Goal: Task Accomplishment & Management: Manage account settings

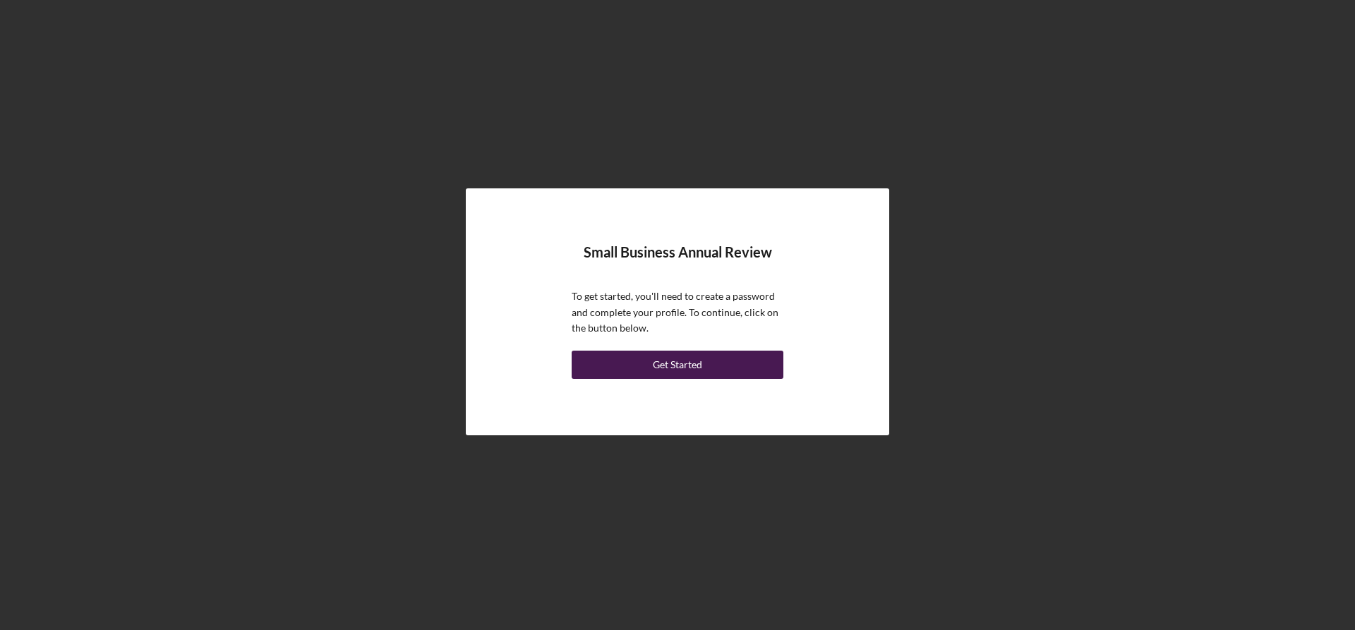
click at [735, 369] on button "Get Started" at bounding box center [678, 365] width 212 height 28
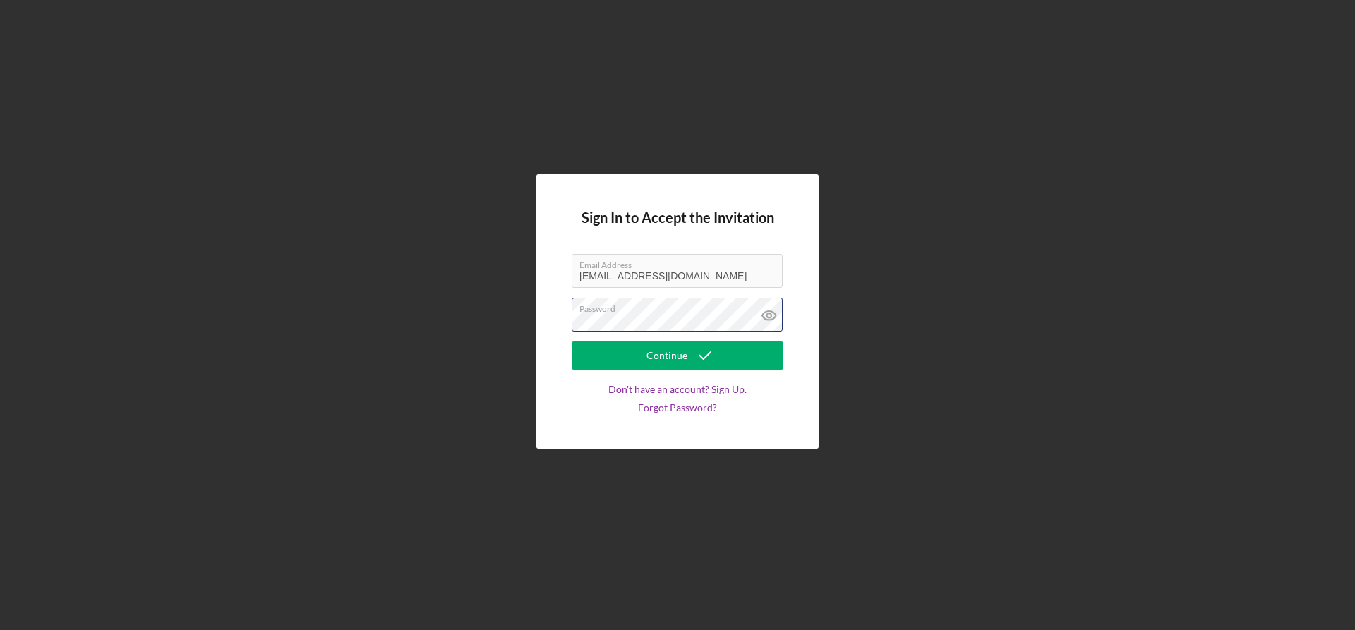
click at [572, 342] on button "Continue" at bounding box center [678, 356] width 212 height 28
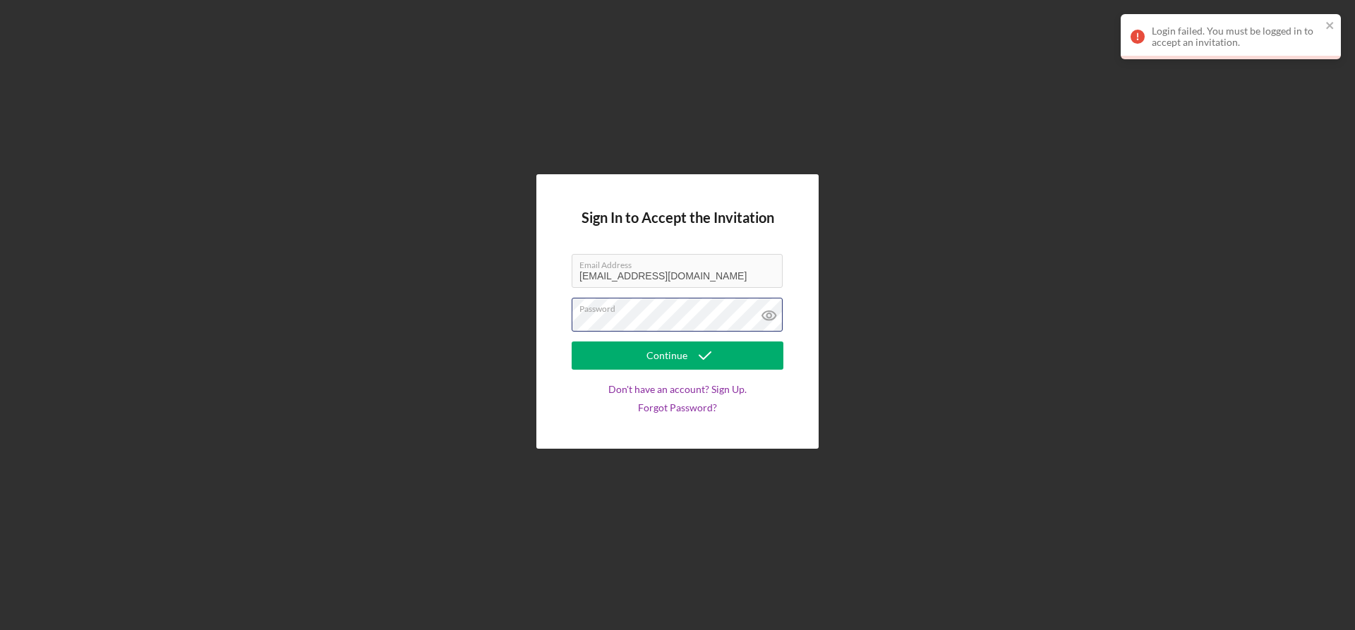
click at [555, 318] on div "Sign In to Accept the Invitation Email Address nicoleinalaska@gmail.com Passwor…" at bounding box center [677, 311] width 282 height 275
click at [572, 342] on button "Continue" at bounding box center [678, 356] width 212 height 28
click at [659, 411] on link "Forgot Password?" at bounding box center [677, 407] width 79 height 11
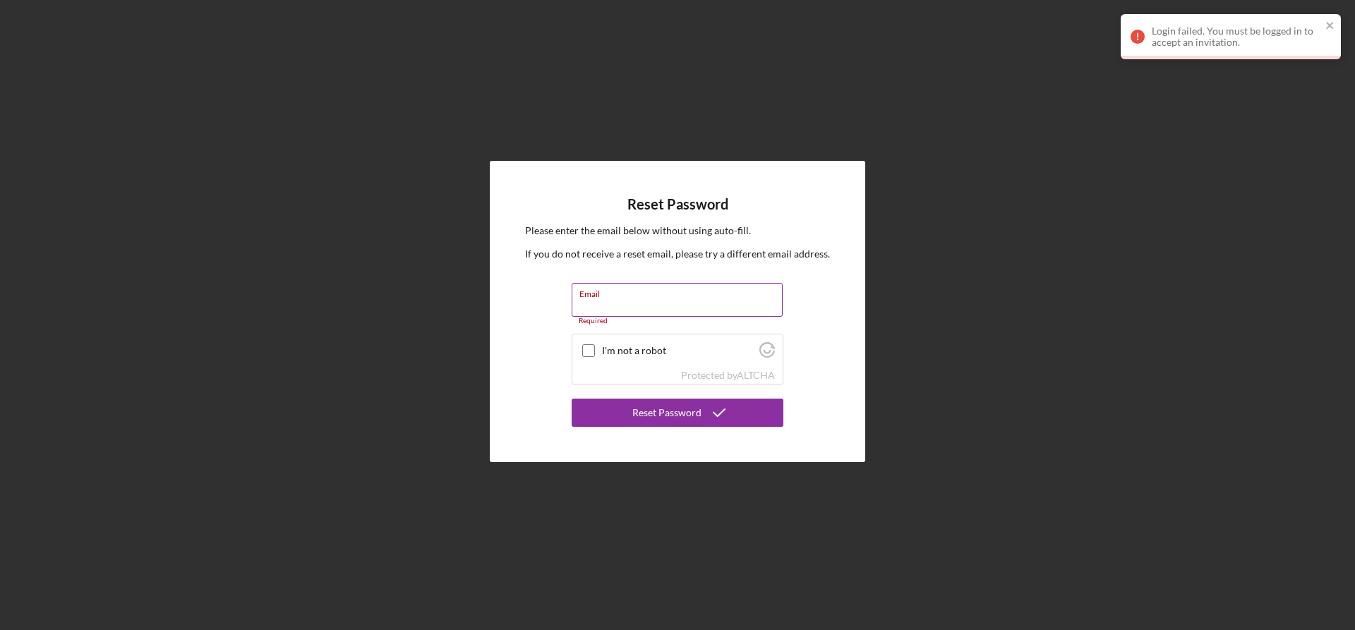
click at [704, 293] on div "Email Required" at bounding box center [678, 304] width 212 height 42
type input "[EMAIL_ADDRESS][DOMAIN_NAME]"
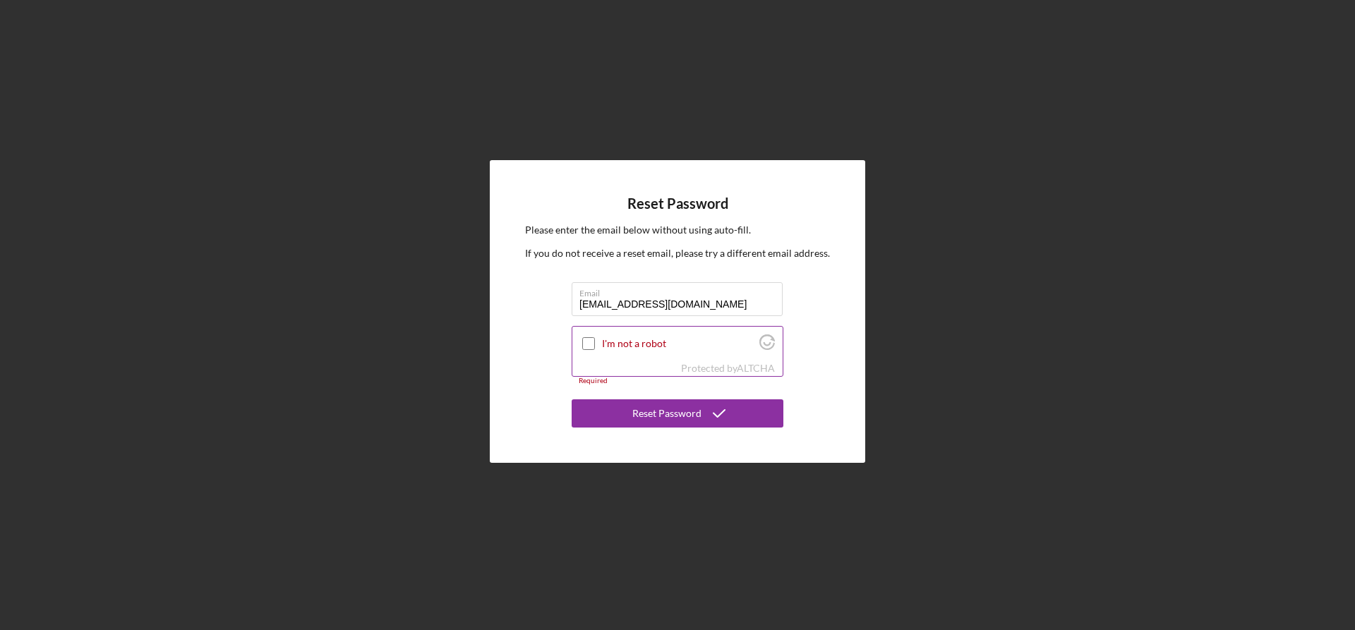
click at [595, 351] on div at bounding box center [588, 343] width 17 height 17
click at [595, 349] on input "I'm not a robot" at bounding box center [588, 343] width 13 height 13
checkbox input "true"
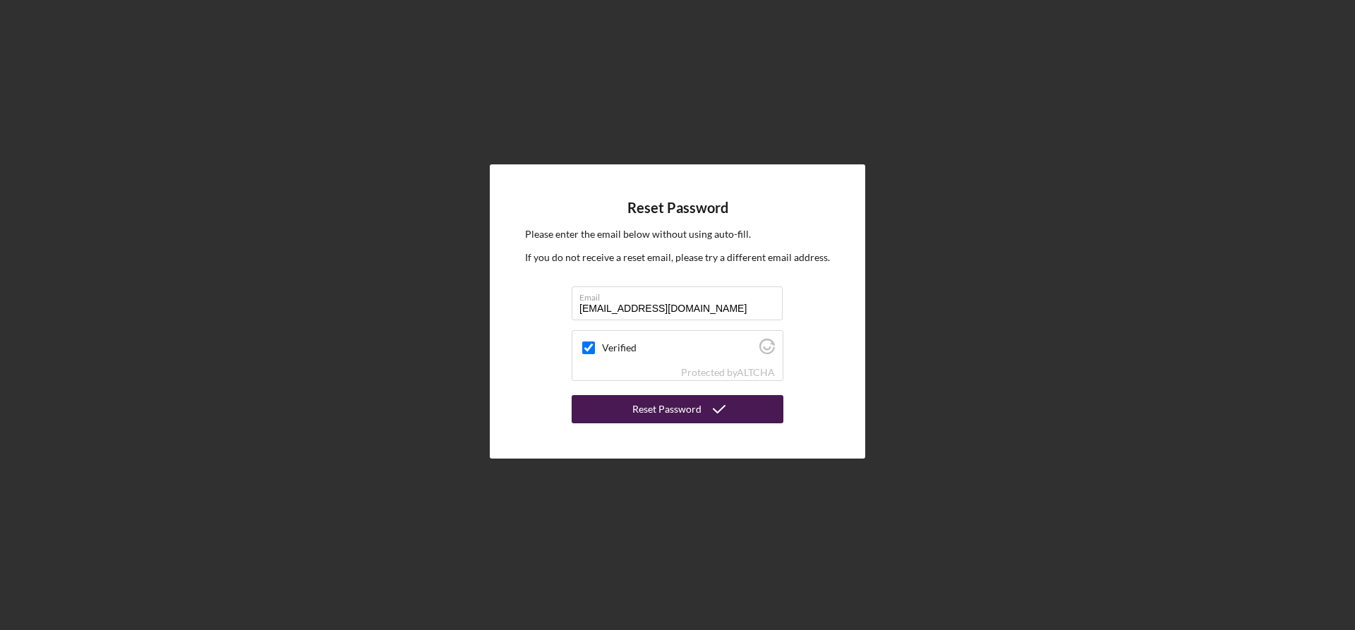
click at [603, 404] on button "Reset Password" at bounding box center [678, 409] width 212 height 28
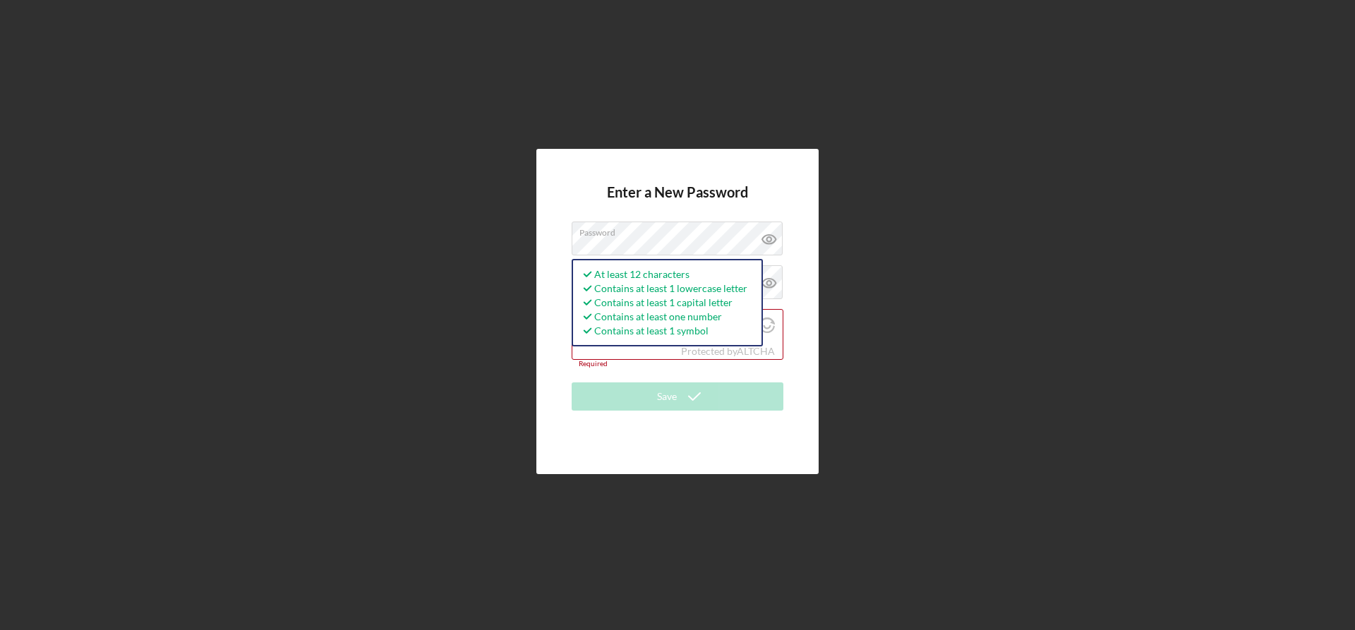
click at [535, 361] on div "Enter a New Password Password At least 12 characters Contains at least 1 lowerc…" at bounding box center [677, 311] width 1341 height 623
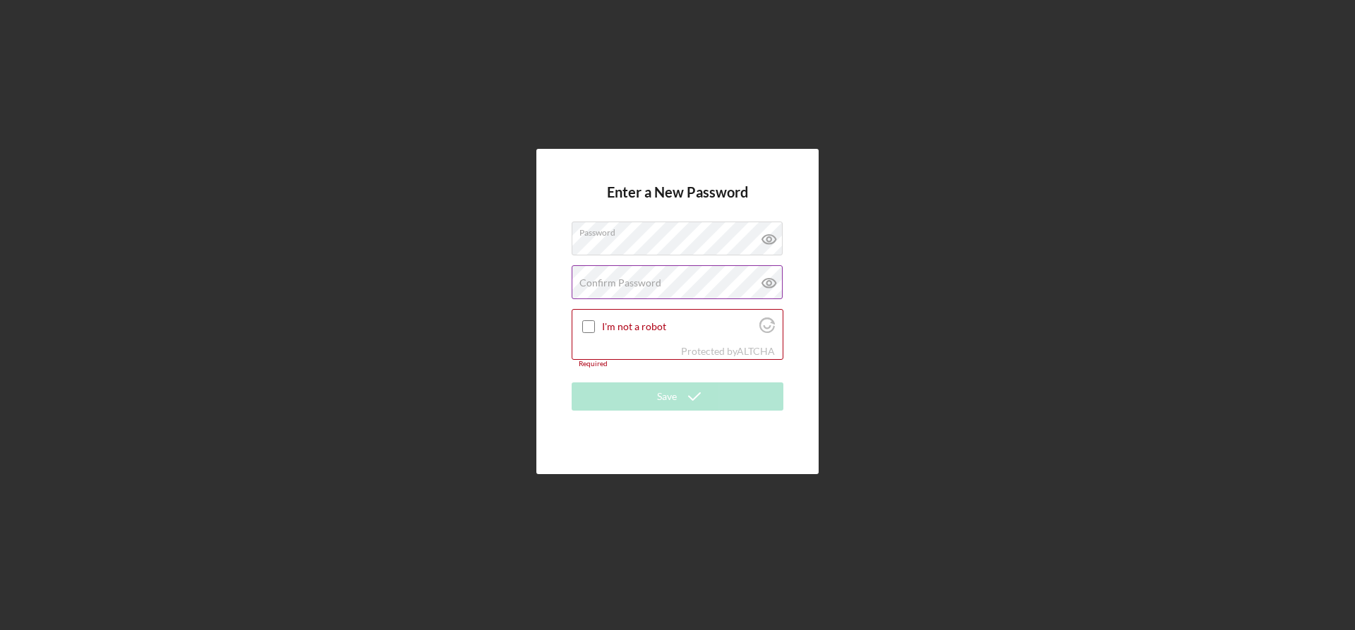
click at [594, 283] on label "Confirm Password" at bounding box center [620, 282] width 82 height 11
click at [588, 330] on input "I'm not a robot" at bounding box center [588, 326] width 13 height 13
checkbox input "true"
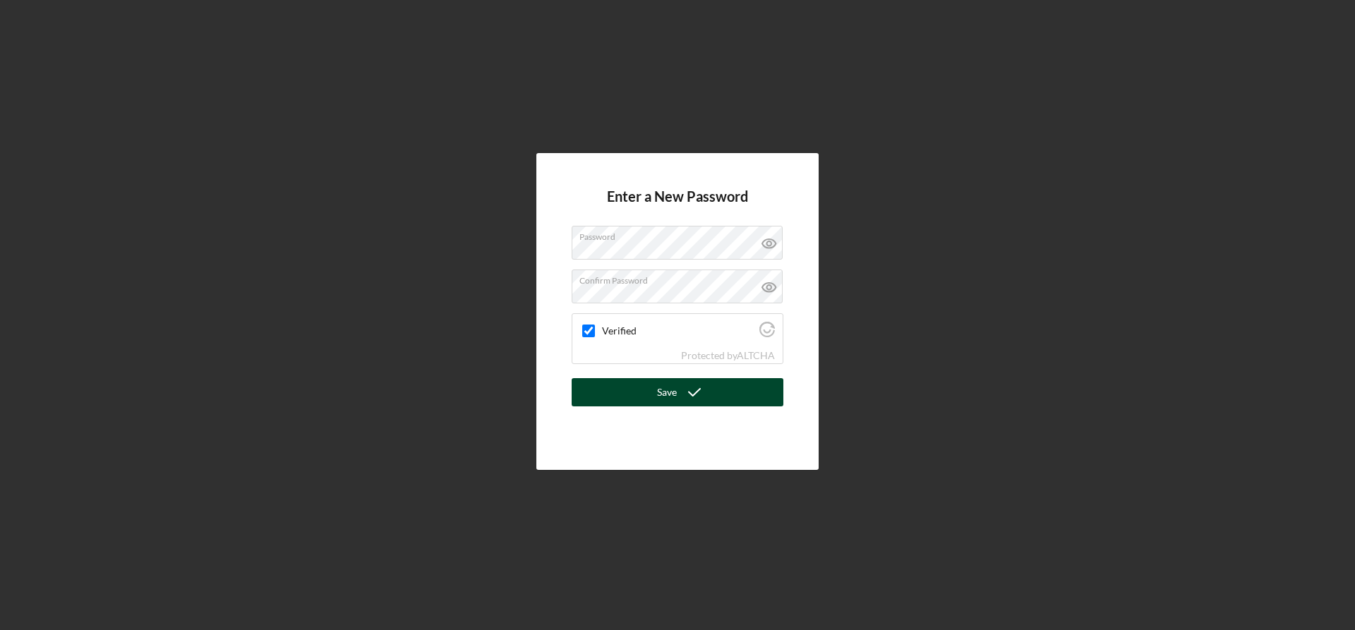
click at [603, 385] on button "Save" at bounding box center [678, 392] width 212 height 28
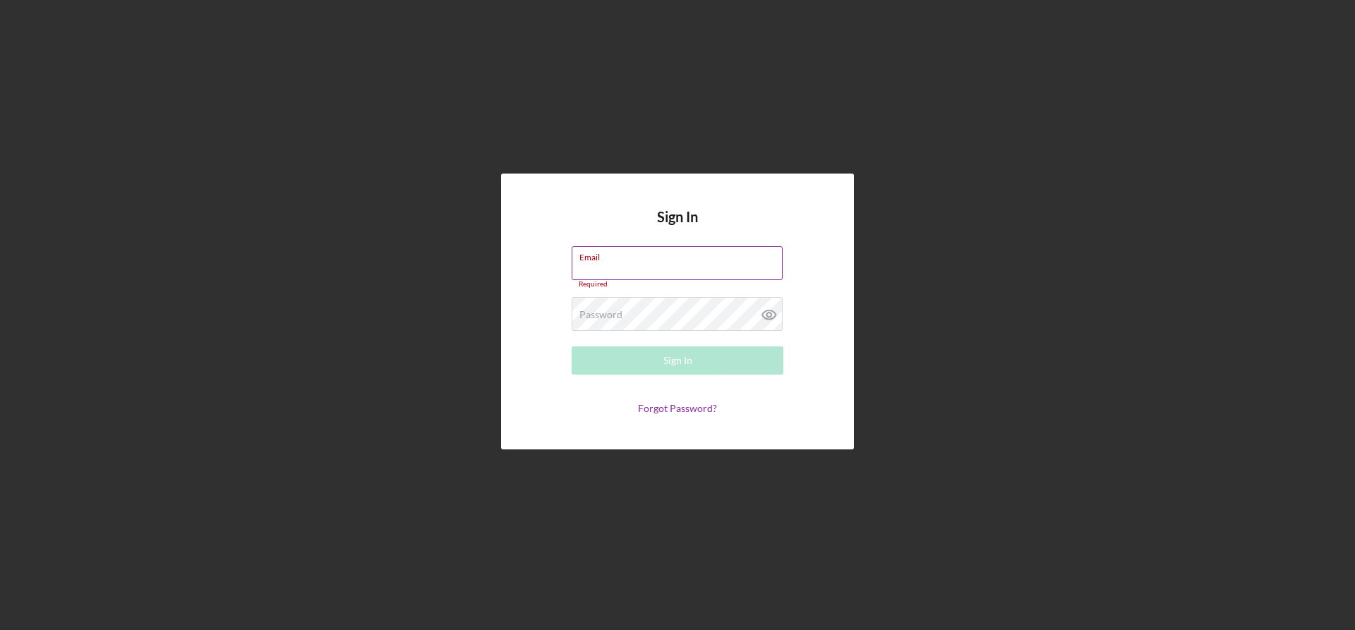
click at [660, 268] on input "Email" at bounding box center [677, 263] width 211 height 34
type input "[EMAIL_ADDRESS][DOMAIN_NAME]"
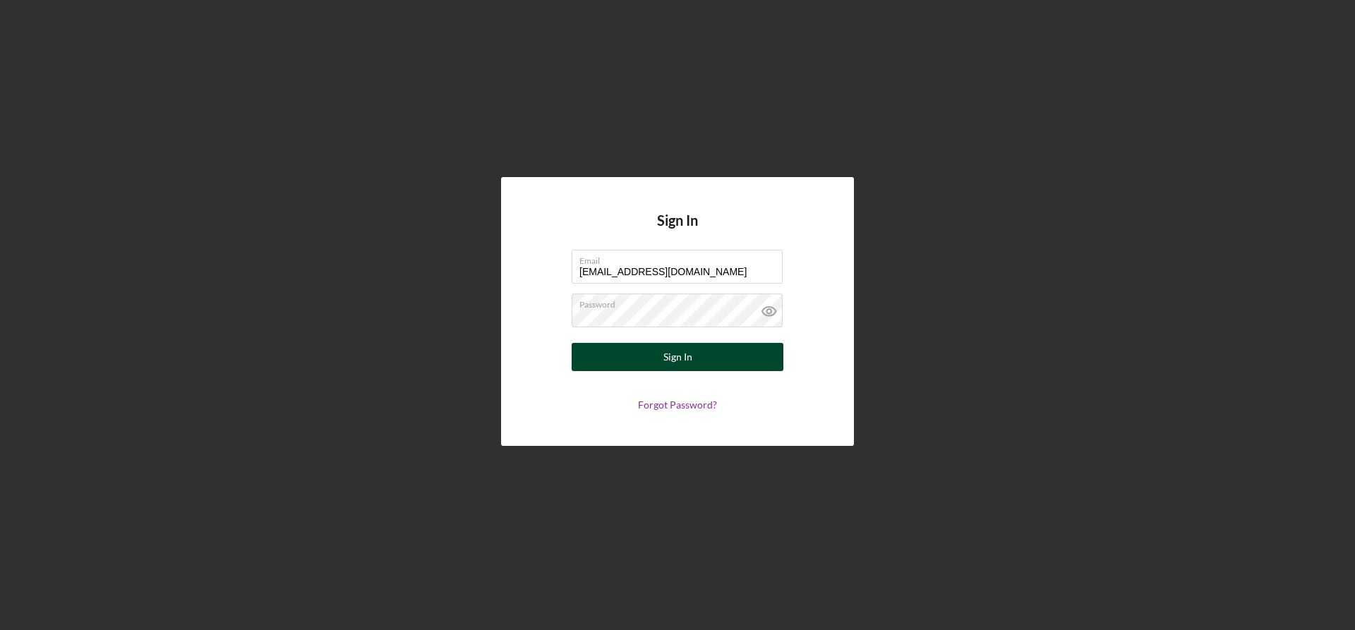
click at [655, 351] on button "Sign In" at bounding box center [678, 357] width 212 height 28
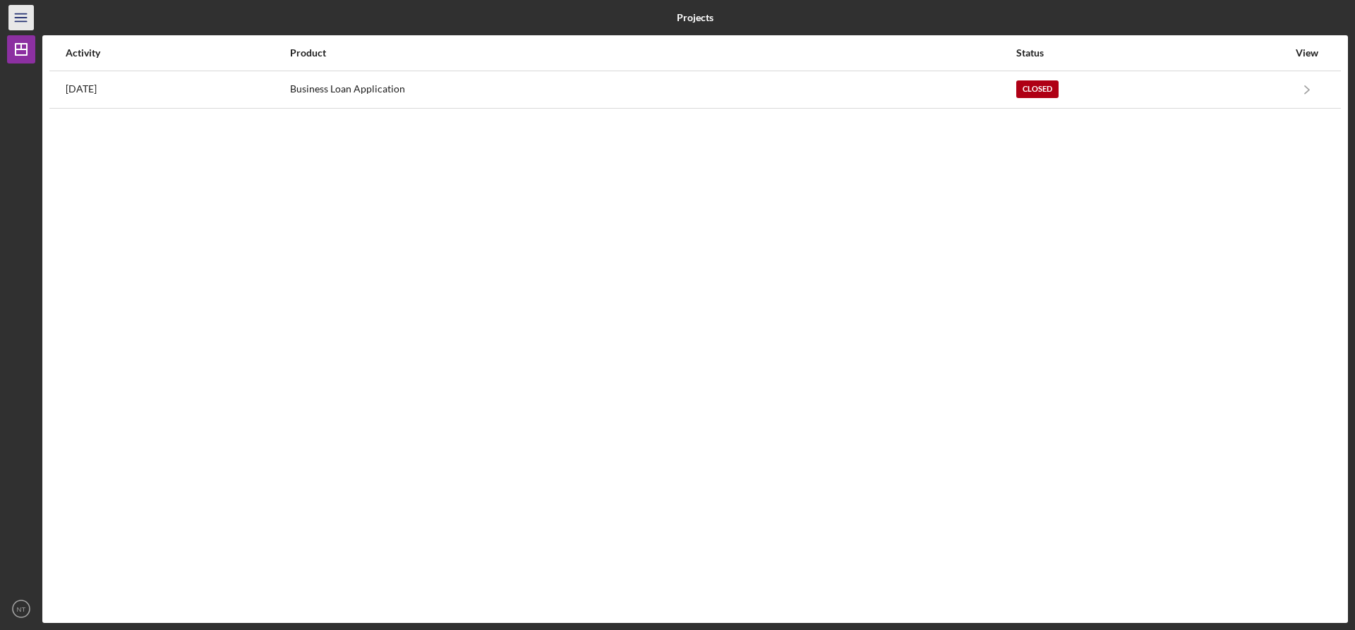
click at [20, 20] on icon "Icon/Menu" at bounding box center [22, 18] width 32 height 32
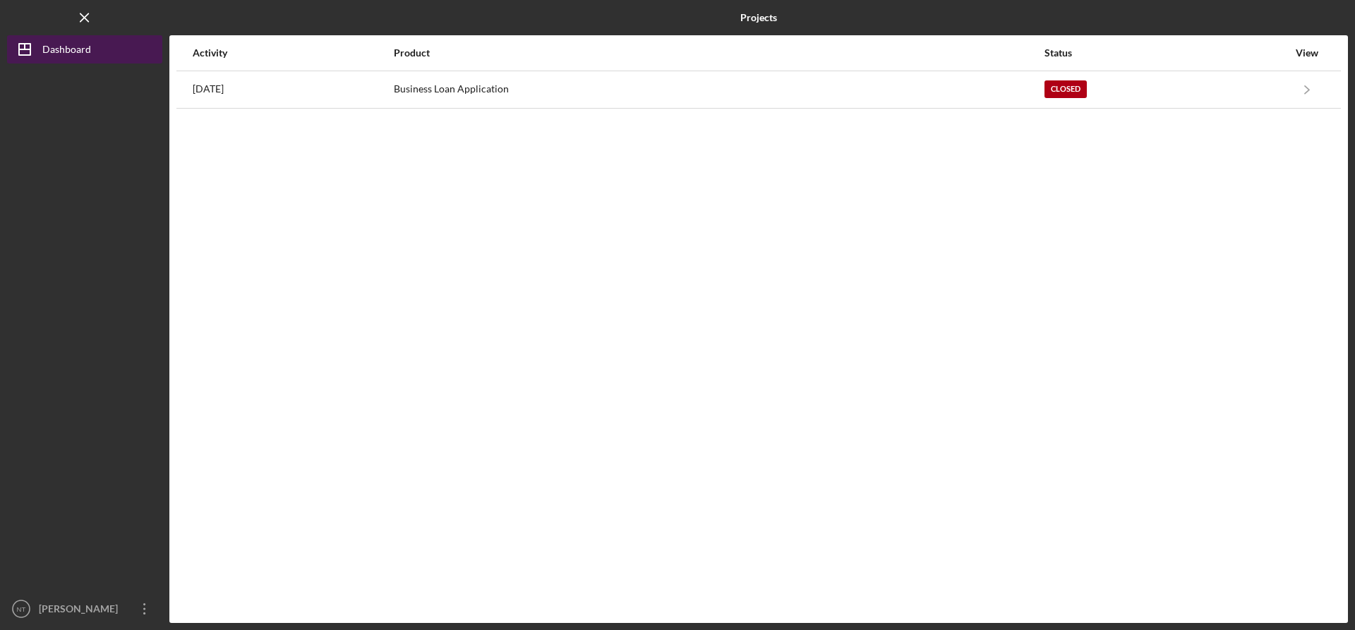
click at [43, 40] on div "Dashboard" at bounding box center [66, 51] width 49 height 32
click at [90, 14] on icon "Icon/Menu Close" at bounding box center [85, 18] width 32 height 32
